Goal: Information Seeking & Learning: Compare options

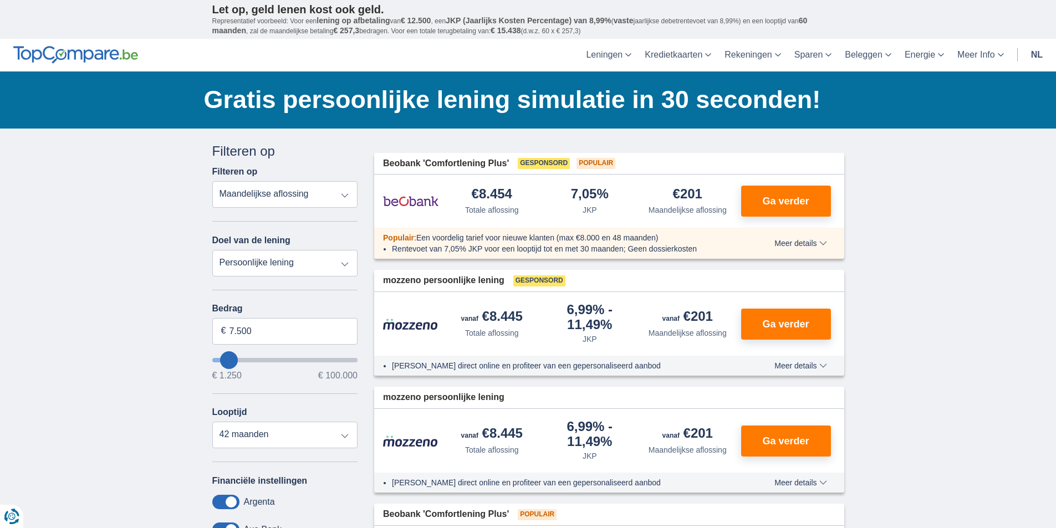
type input "8.250"
type input "8250"
select select "48"
type input "9.250"
type input "10250"
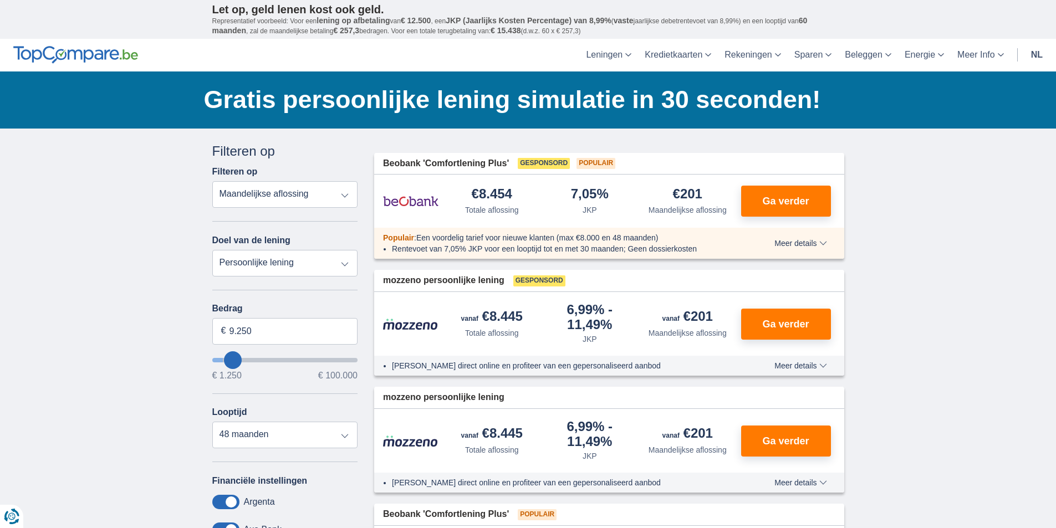
type input "10.250"
select select "60"
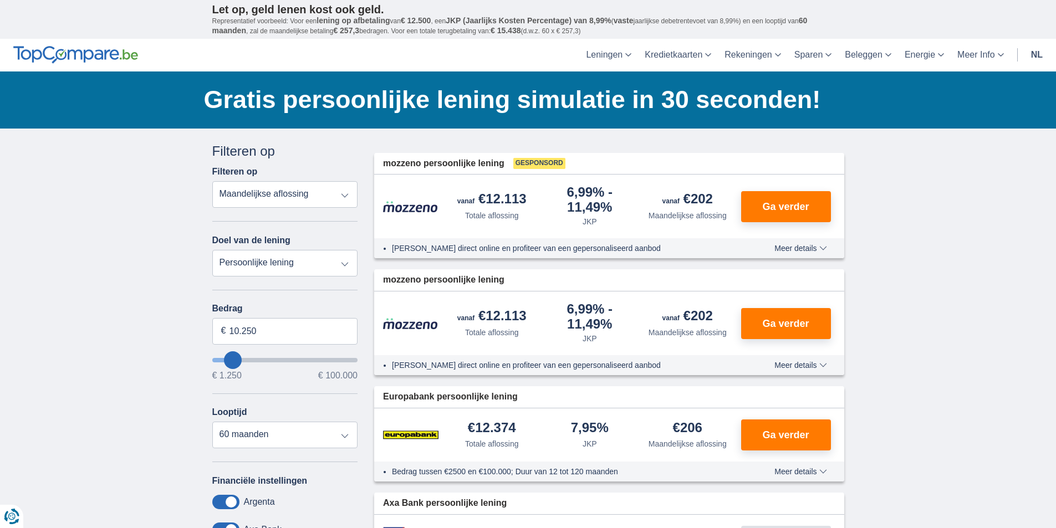
type input "13.250"
type input "13250"
type input "14.250"
type input "14250"
type input "35.250"
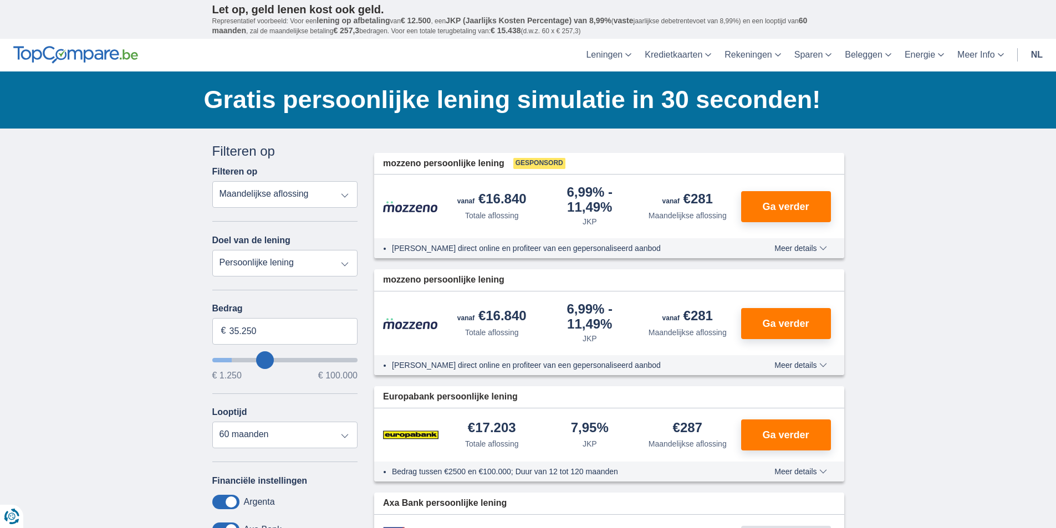
type input "35250"
click at [266, 363] on input "wantToBorrow" at bounding box center [285, 360] width 146 height 4
select select "120"
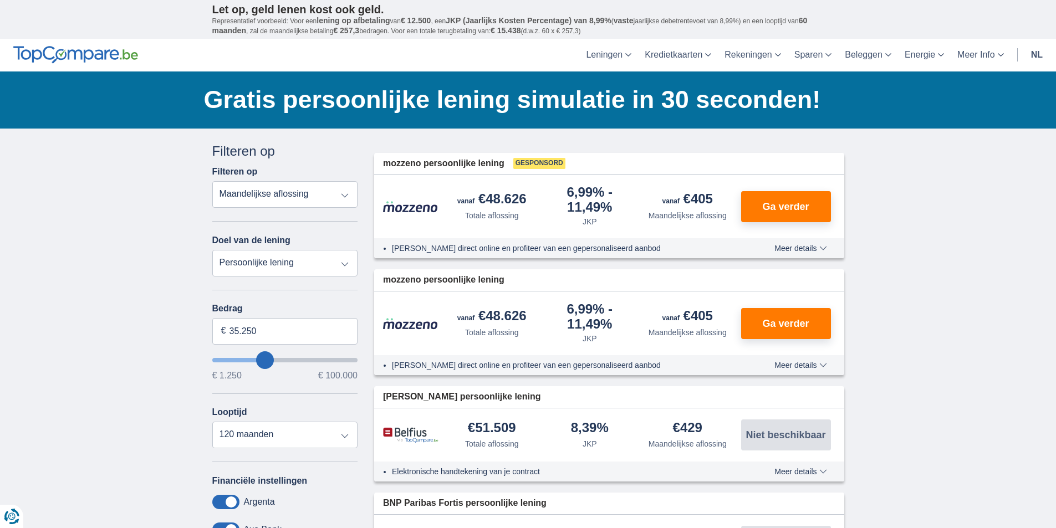
type input "18.250"
type input "18250"
select select "84"
type input "18250"
click at [243, 360] on input "wantToBorrow" at bounding box center [285, 360] width 146 height 4
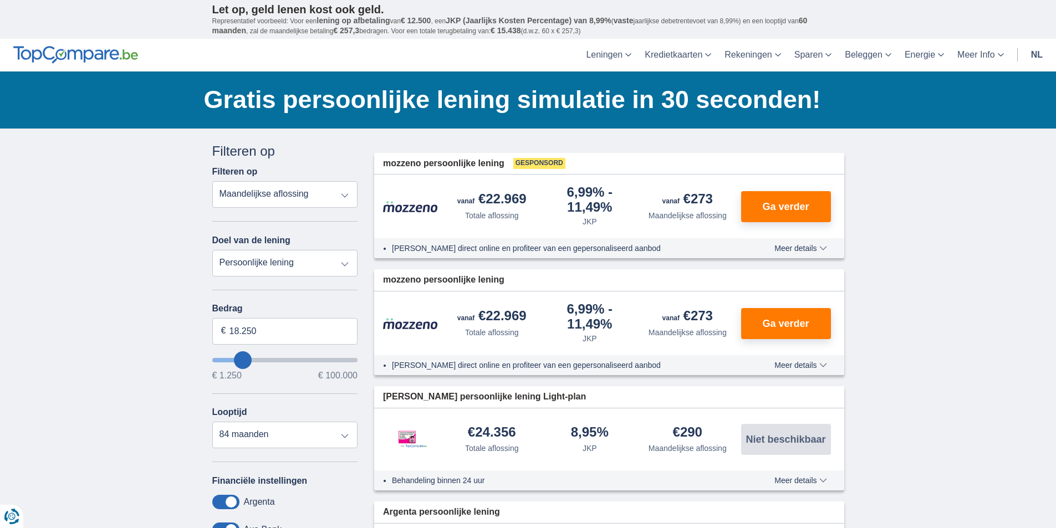
click at [252, 360] on input "wantToBorrow" at bounding box center [285, 360] width 146 height 4
type input "29.250"
type input "29250"
click at [257, 361] on input "wantToBorrow" at bounding box center [285, 360] width 146 height 4
select select "120"
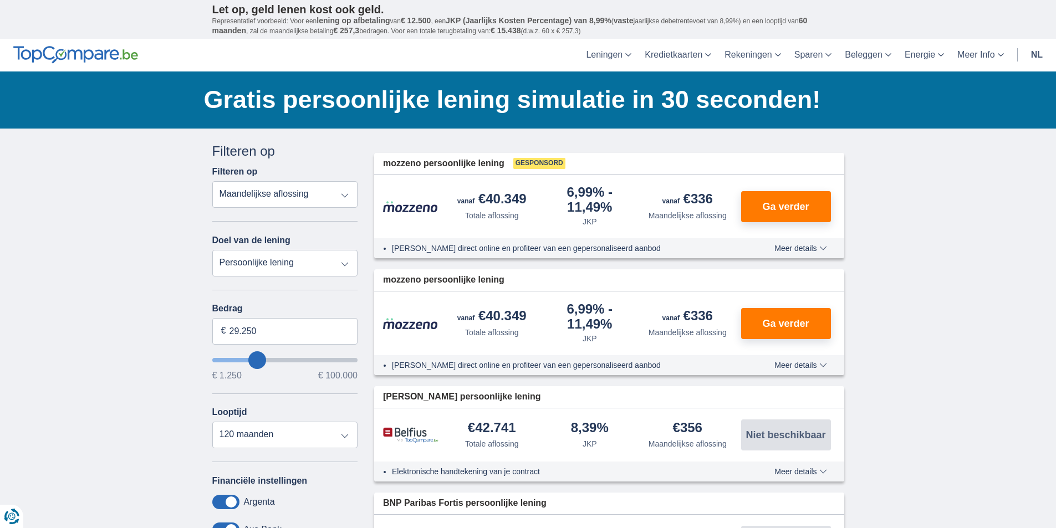
click at [249, 359] on input "wantToBorrow" at bounding box center [285, 360] width 146 height 4
type input "20.250"
type input "20250"
click at [246, 360] on input "wantToBorrow" at bounding box center [285, 360] width 146 height 4
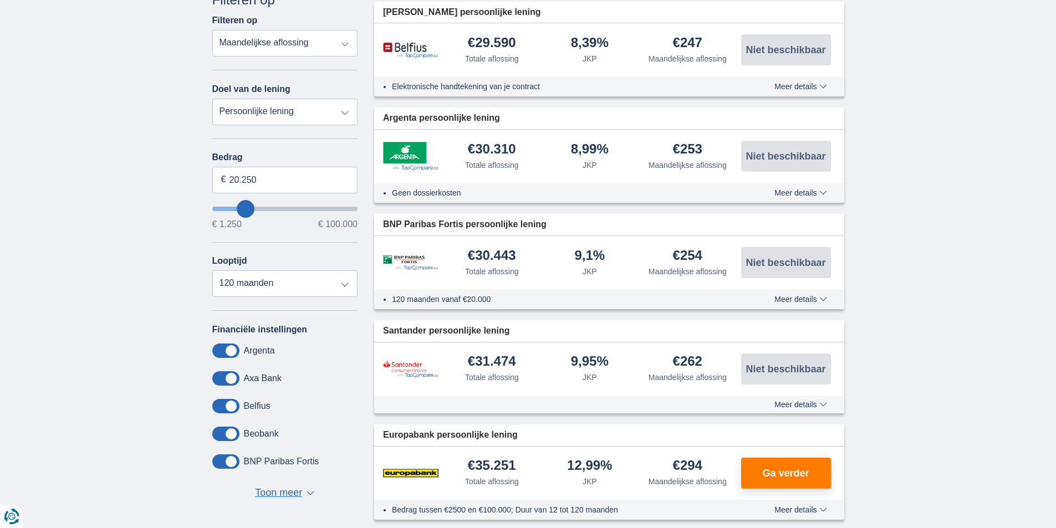
scroll to position [166, 0]
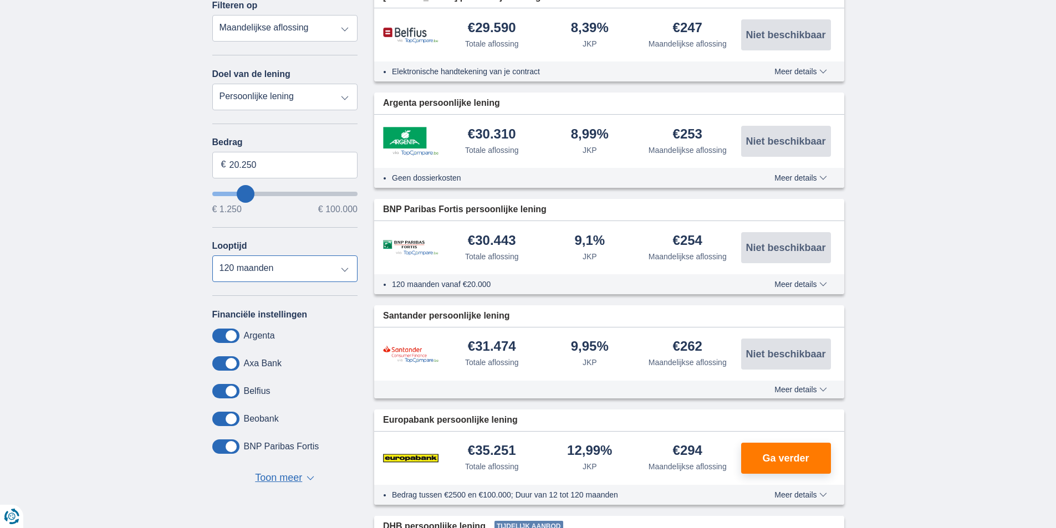
click at [345, 270] on select "12 maanden 18 maanden 24 maanden 30 maanden 36 maanden 42 maanden 48 maanden 60…" at bounding box center [285, 269] width 146 height 27
select select "60"
click at [212, 256] on select "12 maanden 18 maanden 24 maanden 30 maanden 36 maanden 42 maanden 48 maanden 60…" at bounding box center [285, 269] width 146 height 27
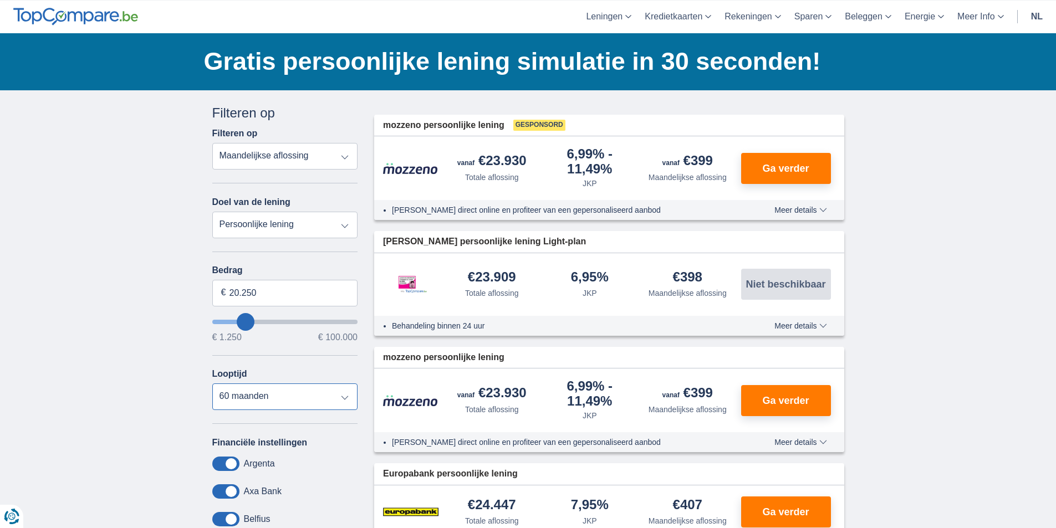
scroll to position [0, 0]
